Goal: Task Accomplishment & Management: Use online tool/utility

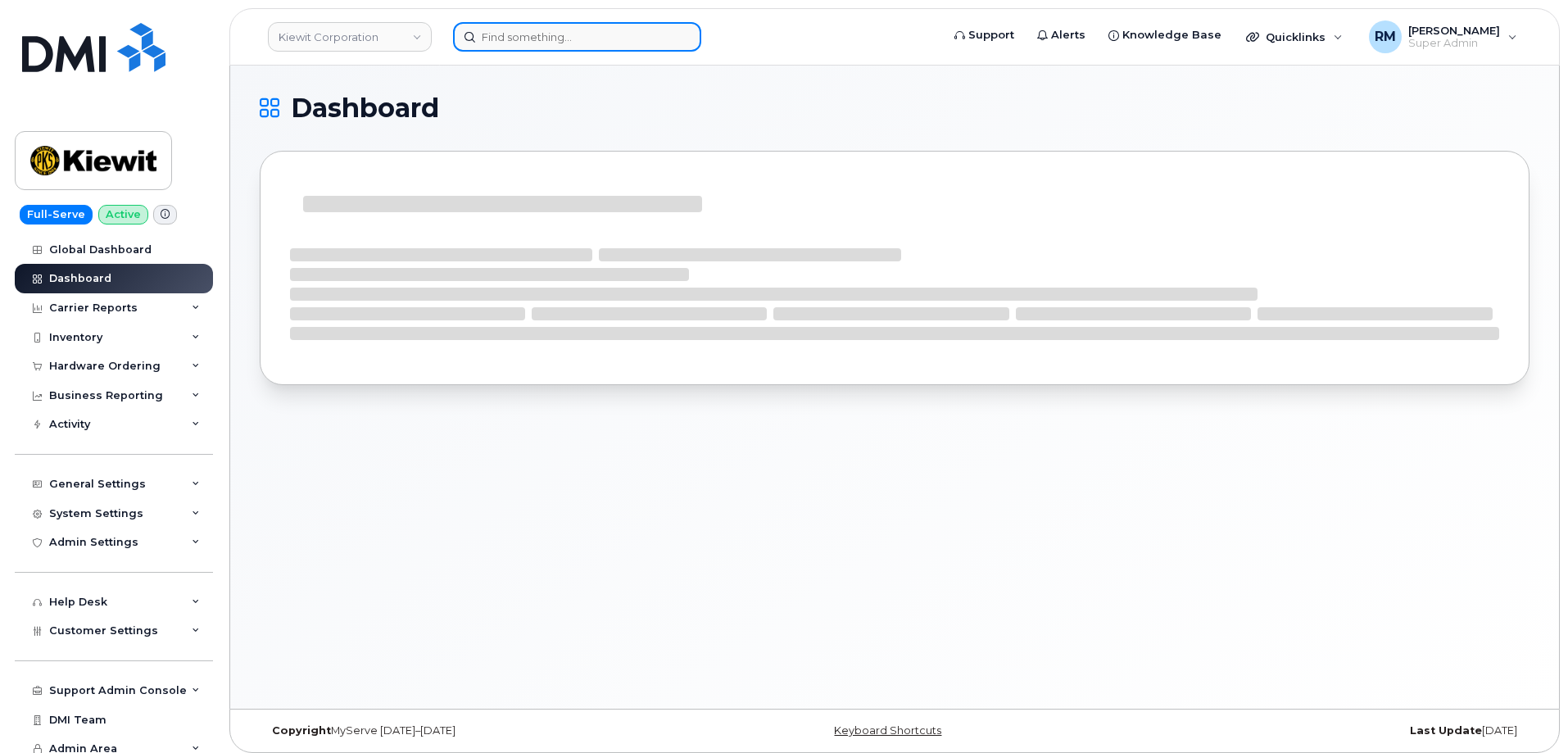
click at [533, 41] on input at bounding box center [577, 37] width 249 height 30
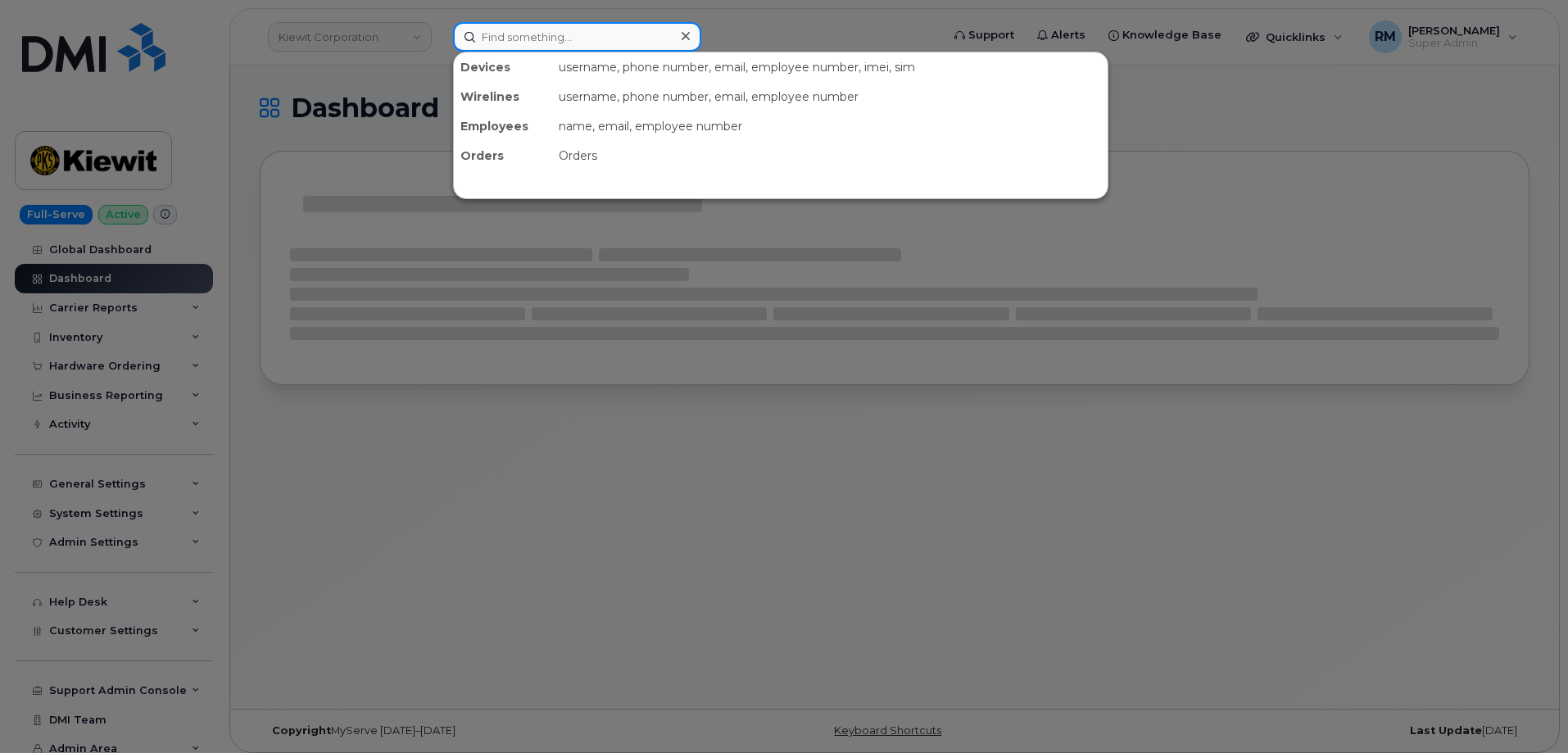
click at [534, 40] on input at bounding box center [577, 37] width 249 height 30
paste input "[PHONE_NUMBER]"
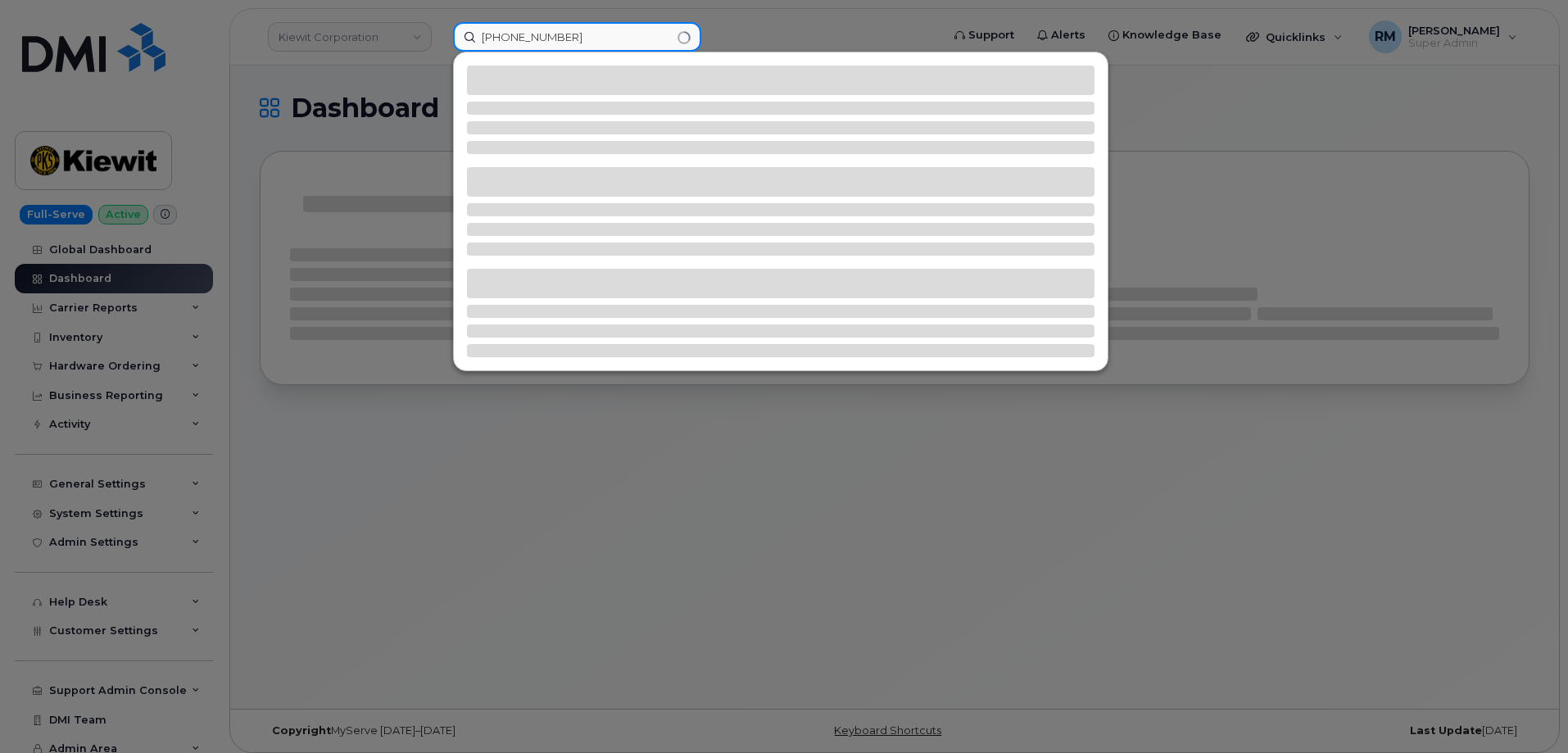
type input "[PHONE_NUMBER]"
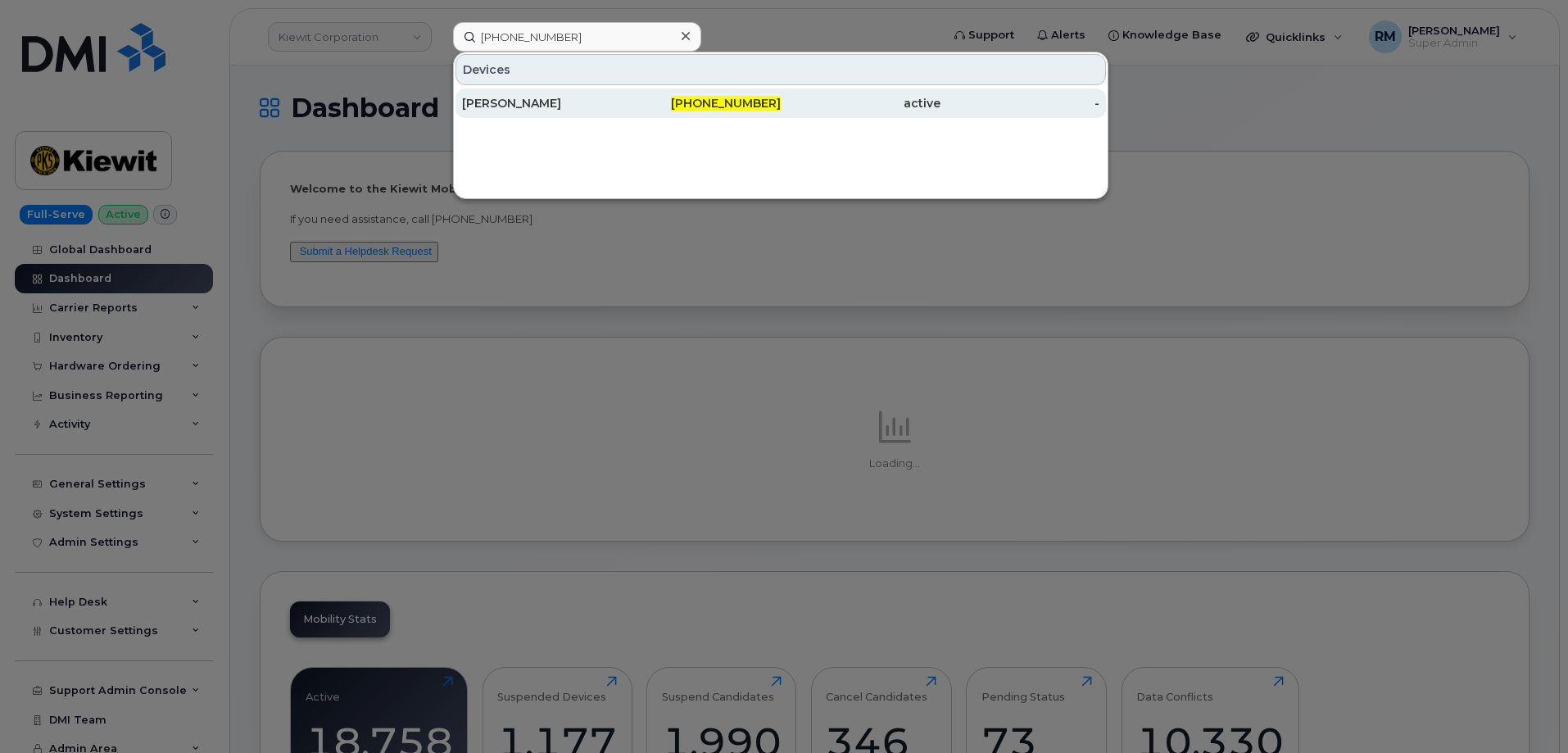
click at [566, 102] on div "MARTIN BRODERICK" at bounding box center [542, 103] width 159 height 17
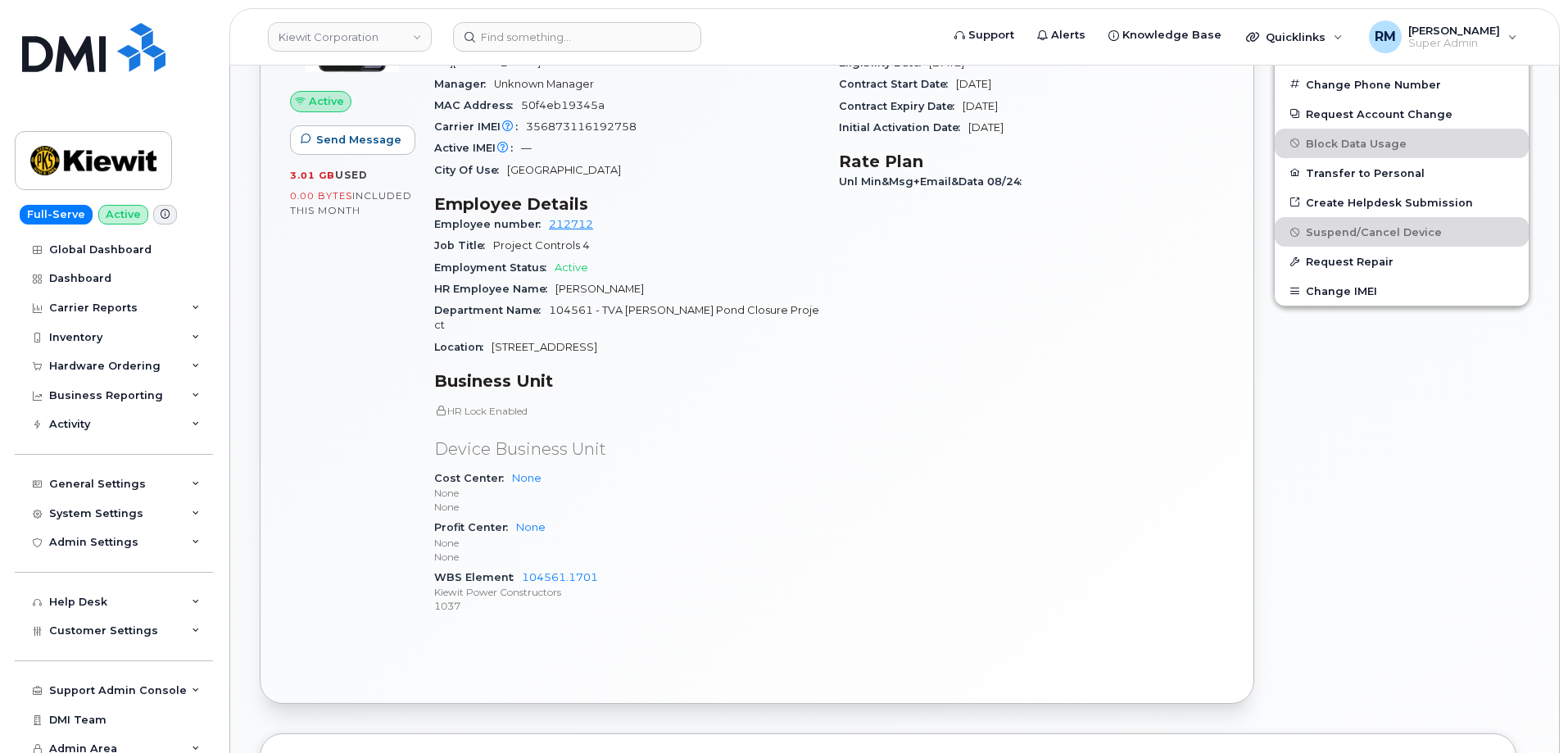
scroll to position [574, 0]
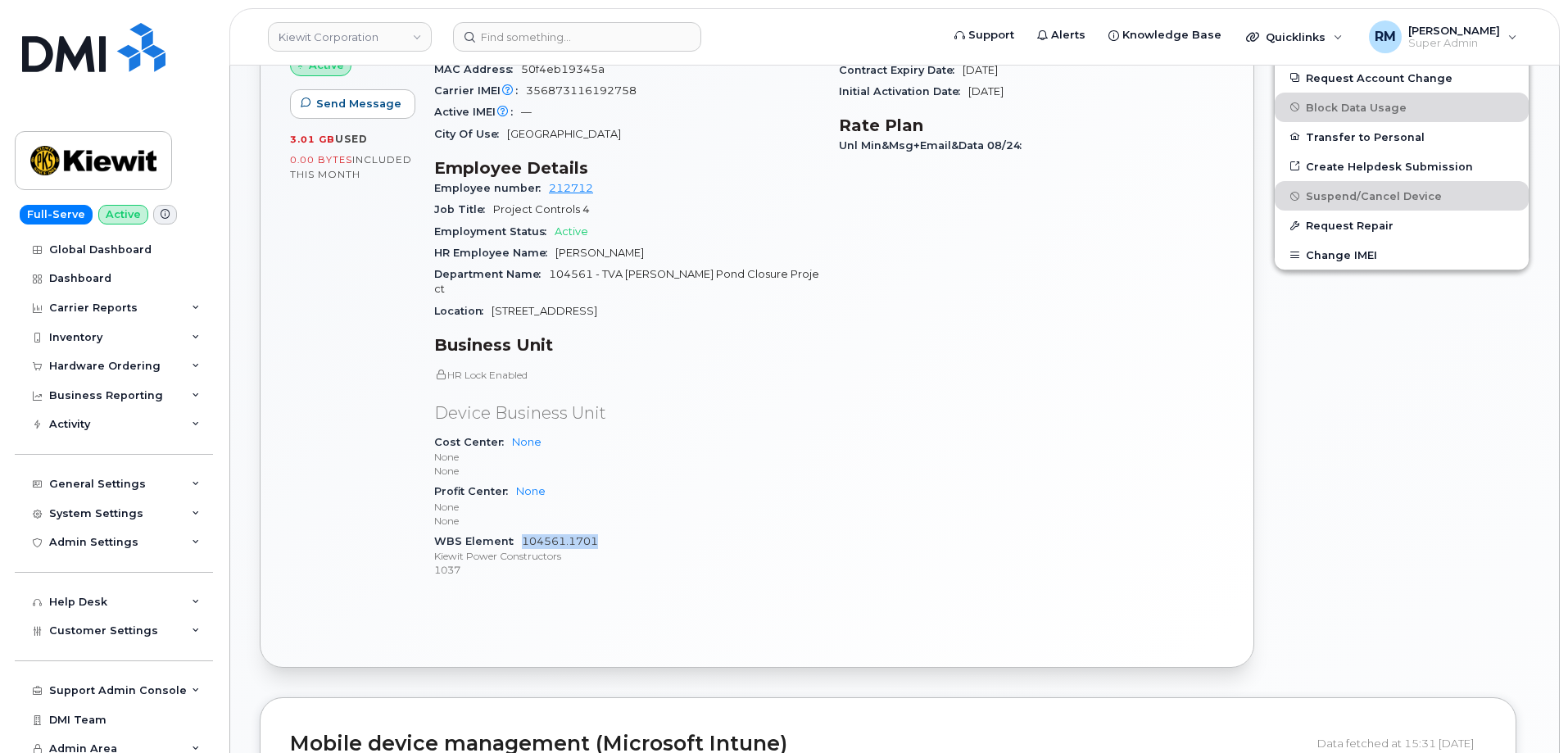
drag, startPoint x: 605, startPoint y: 513, endPoint x: 522, endPoint y: 512, distance: 83.0
click at [522, 531] on div "WBS Element 104561.1701 [PERSON_NAME] Power Constructors 1037" at bounding box center [626, 556] width 385 height 50
copy link "104561.1701"
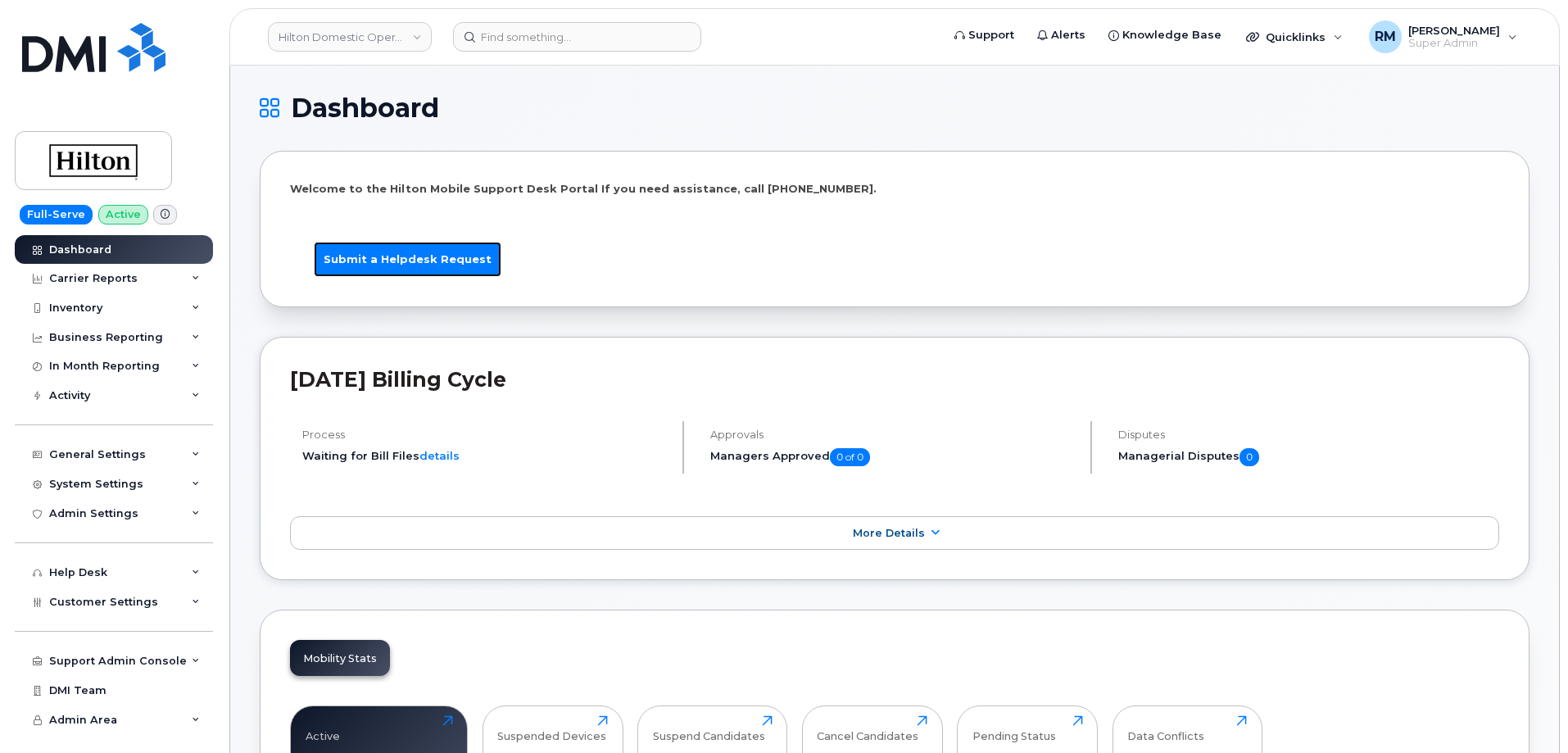
click at [438, 265] on link "Submit a Helpdesk Request" at bounding box center [407, 260] width 187 height 36
